Goal: Use online tool/utility

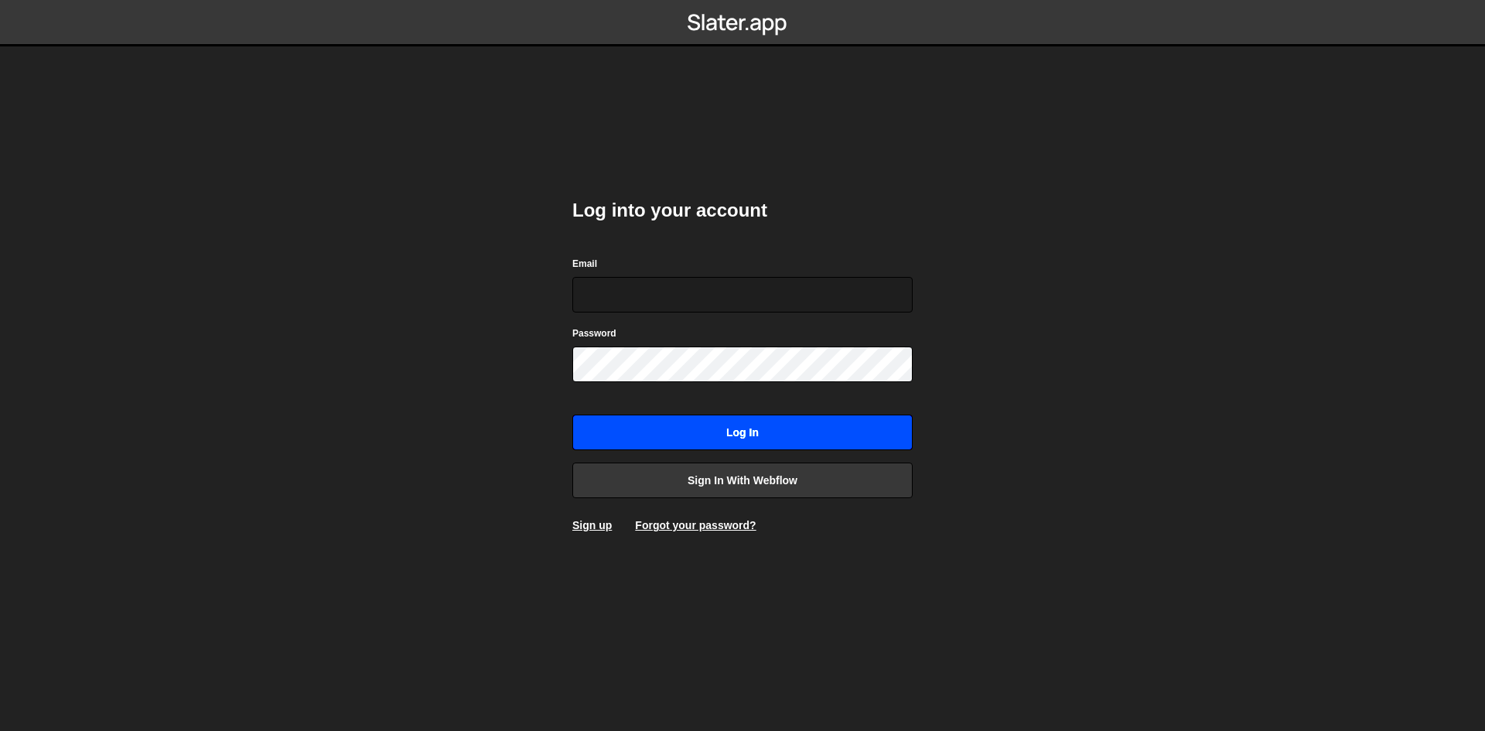
type input "[EMAIL_ADDRESS][DOMAIN_NAME]"
click at [745, 437] on input "Log in" at bounding box center [742, 433] width 340 height 36
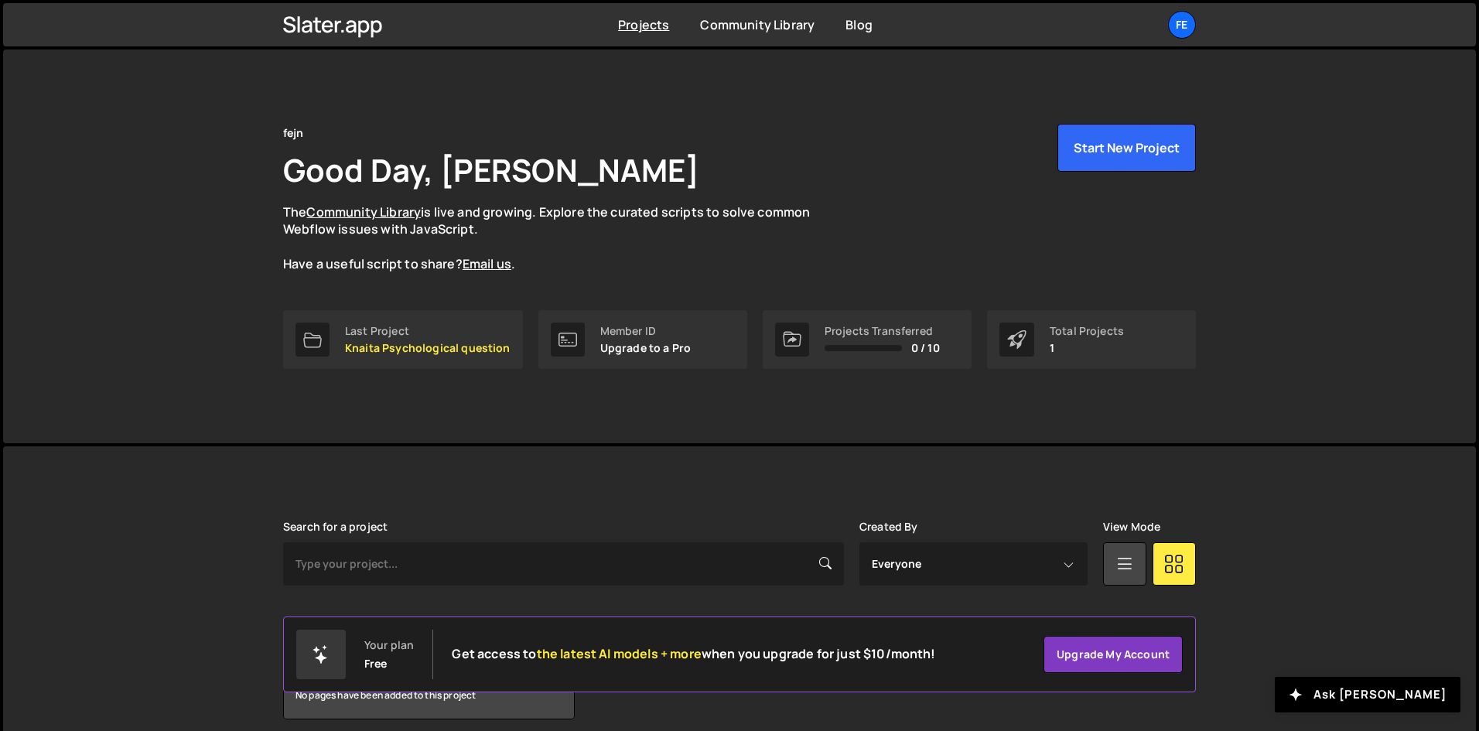
scroll to position [66, 0]
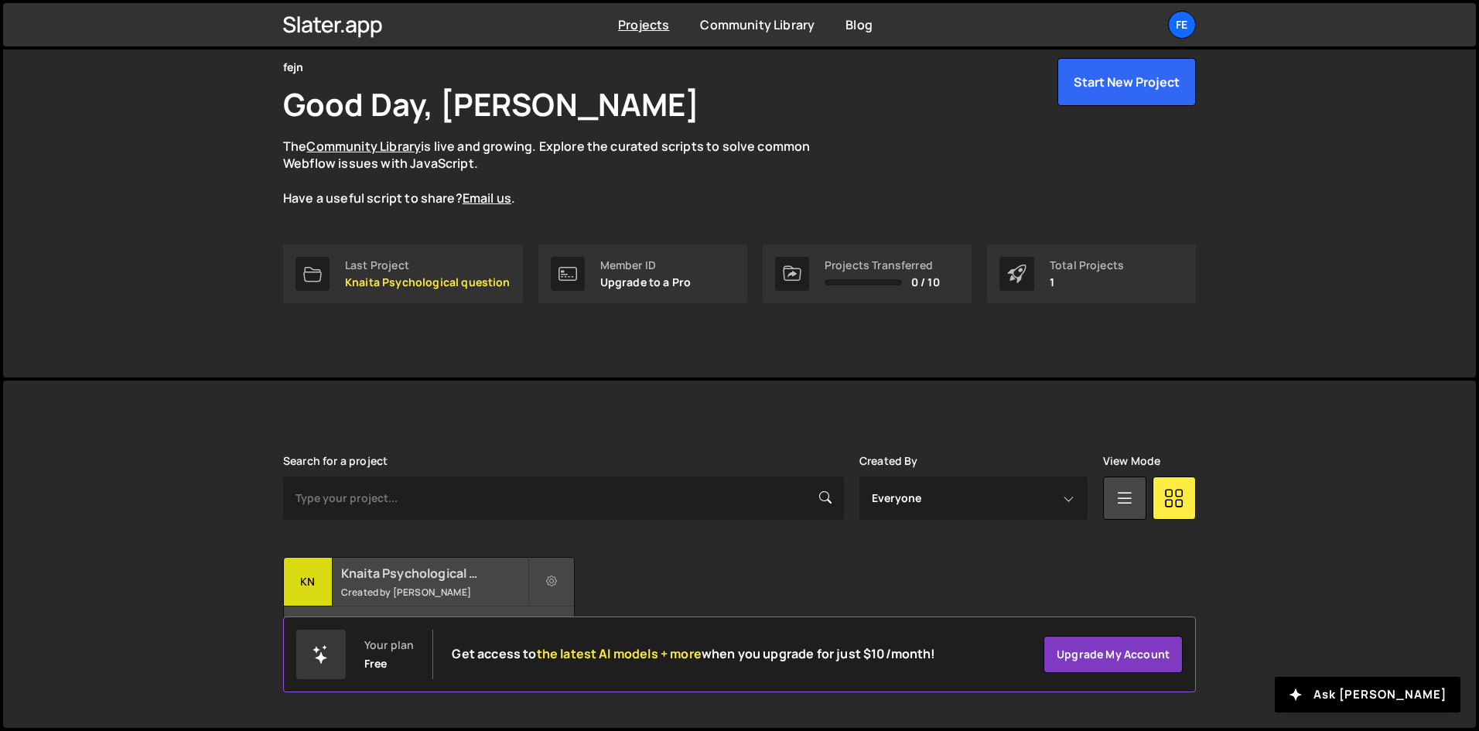
click at [473, 588] on small "Created by Abdul Rehman" at bounding box center [434, 592] width 186 height 13
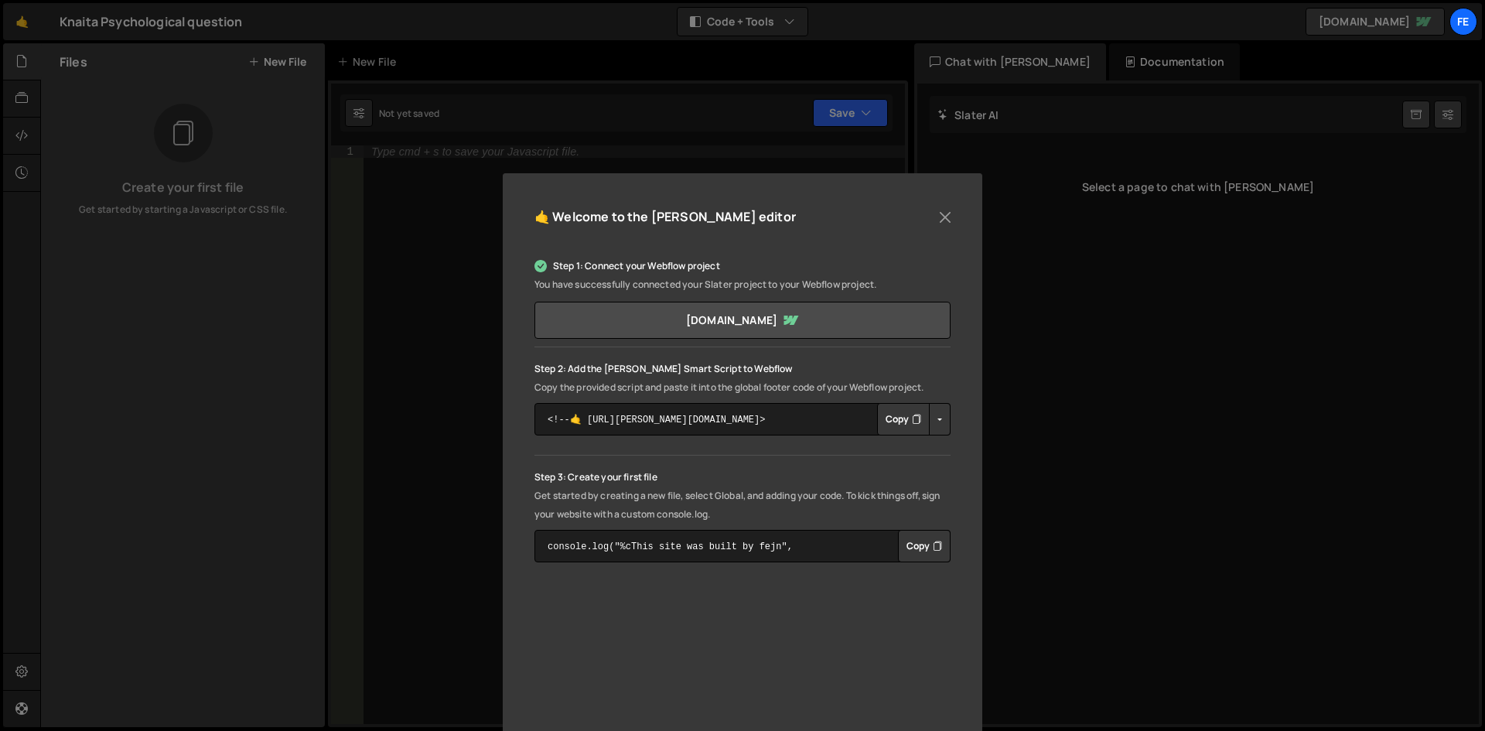
click at [907, 548] on button "Copy" at bounding box center [924, 546] width 53 height 32
click at [945, 206] on button "Close" at bounding box center [945, 217] width 23 height 23
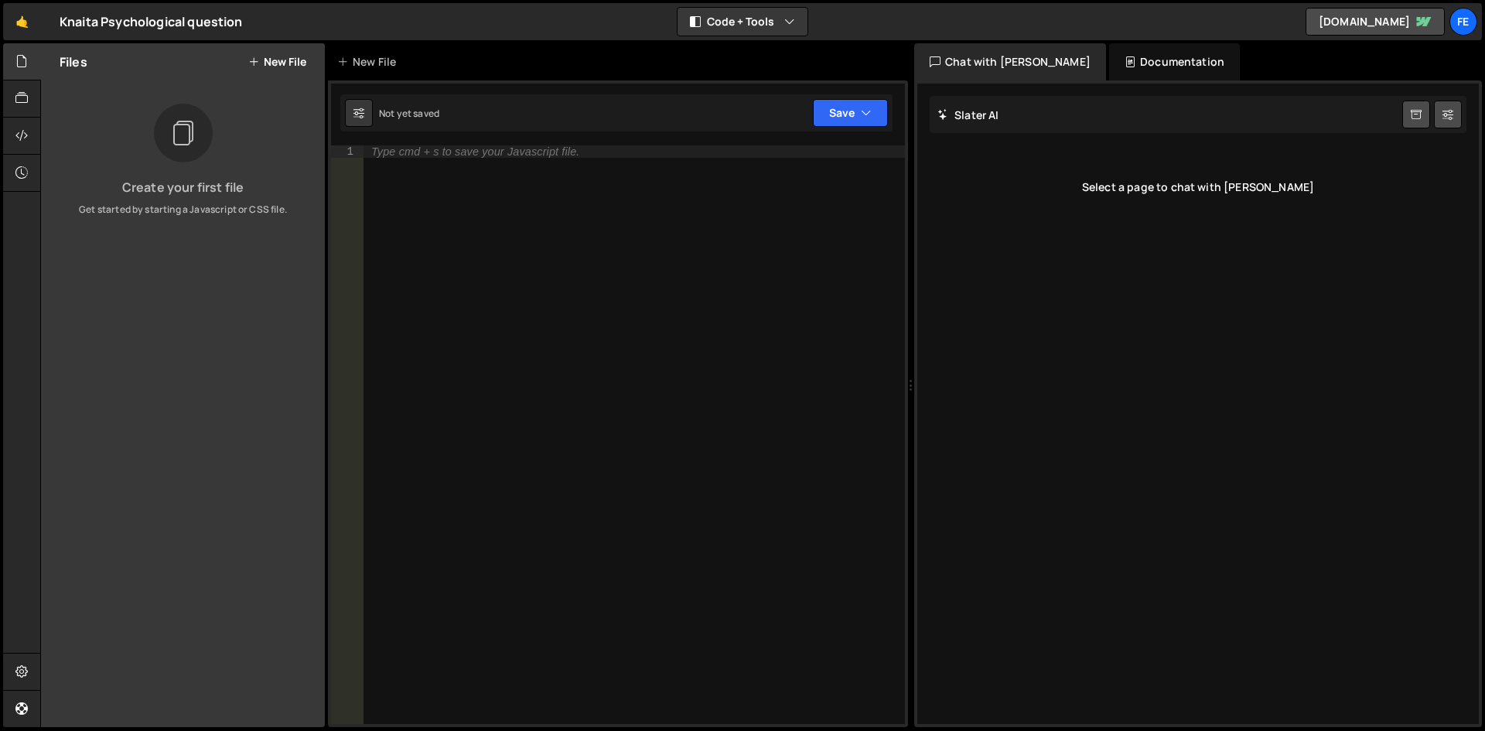
click at [522, 235] on div "Type cmd + s to save your Javascript file." at bounding box center [635, 446] width 542 height 603
